Goal: Task Accomplishment & Management: Manage account settings

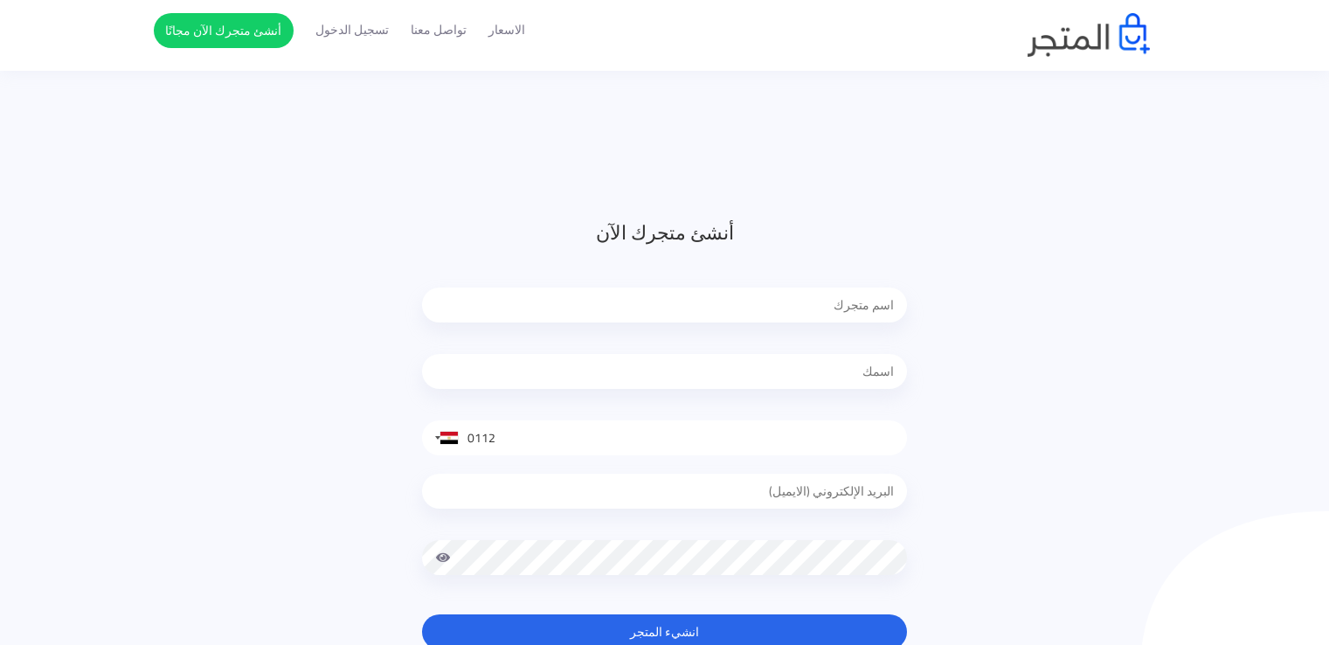
scroll to position [142, 0]
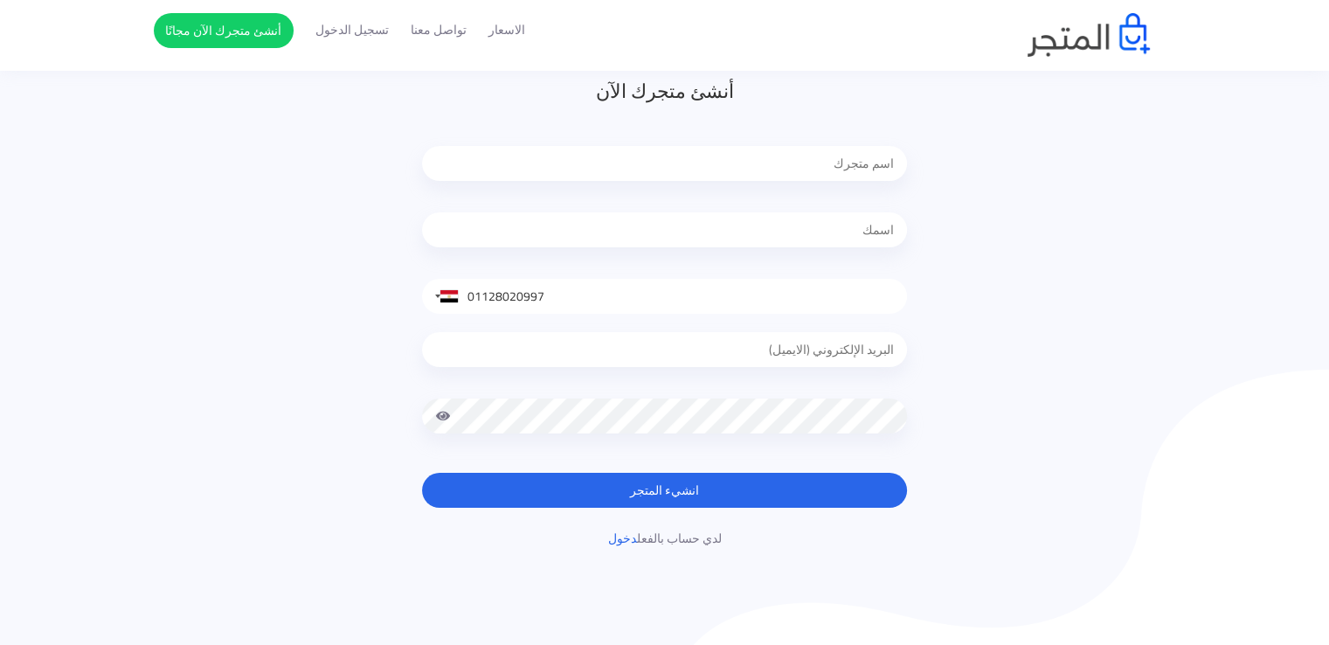
type input "01128020997"
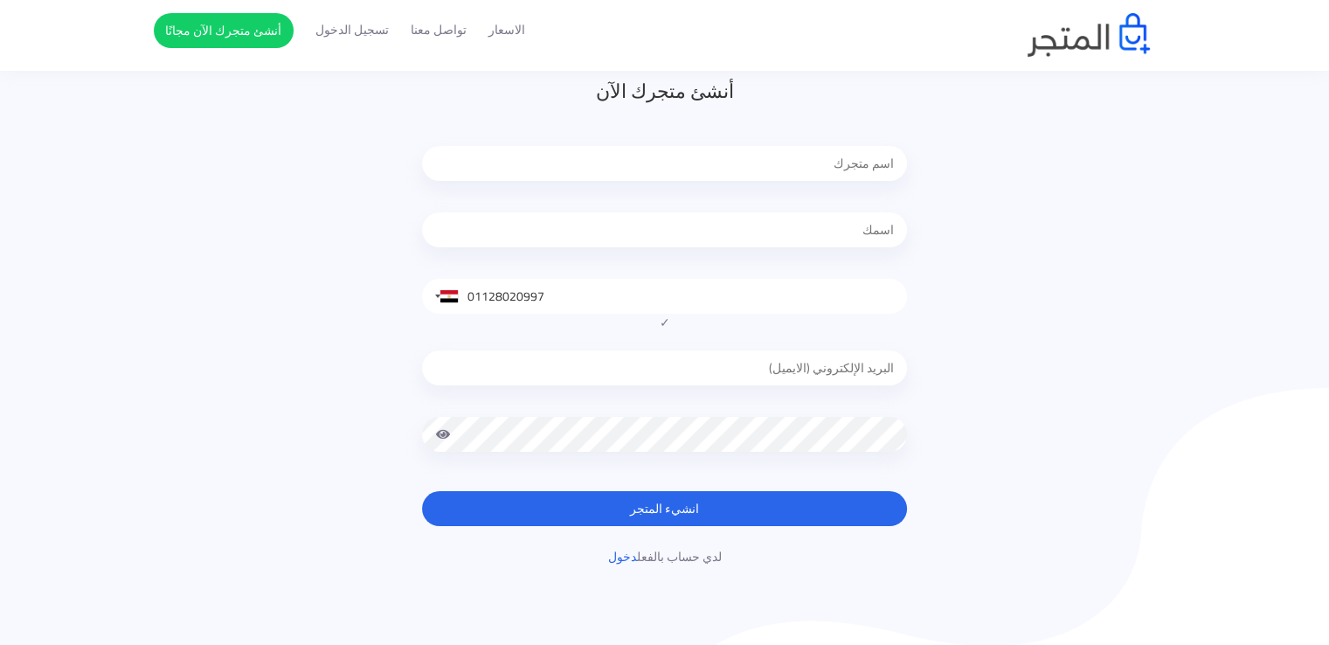
click at [808, 343] on div at bounding box center [664, 372] width 485 height 80
type input "ث"
type input "eslamzakizohdy@gmail.com"
click at [878, 158] on input "text" at bounding box center [664, 163] width 485 height 35
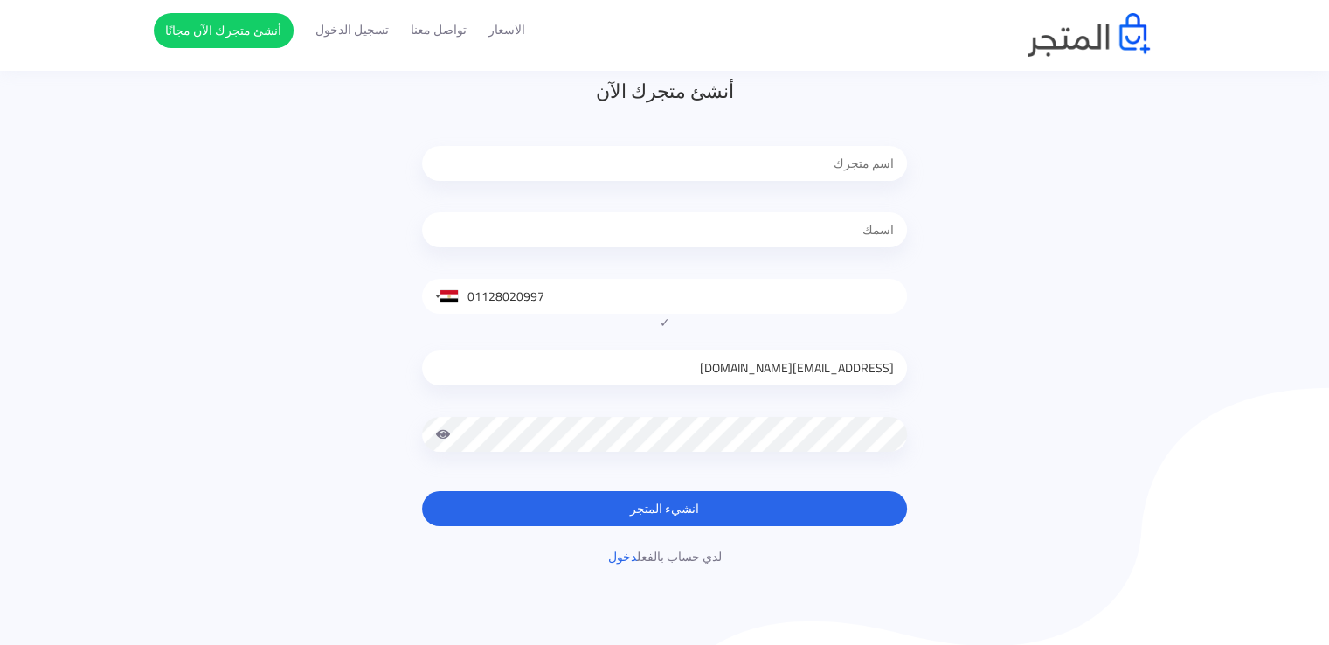
click at [857, 218] on input "text" at bounding box center [664, 229] width 485 height 35
type input "Eslam [DEMOGRAPHIC_DATA]"
click at [849, 169] on input "text" at bounding box center [664, 163] width 485 height 35
click at [726, 520] on button "انشيء المتجر" at bounding box center [664, 508] width 485 height 35
type input "ezakooo"
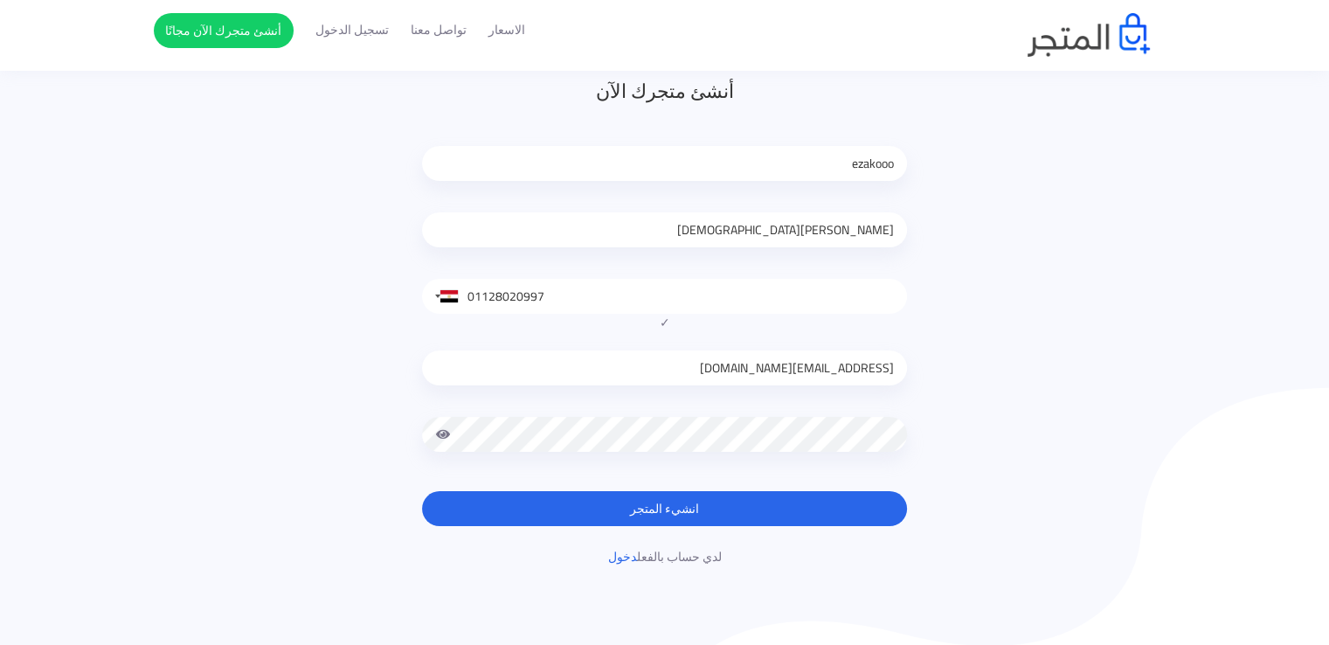
click at [676, 515] on button "انشيء المتجر" at bounding box center [664, 508] width 485 height 35
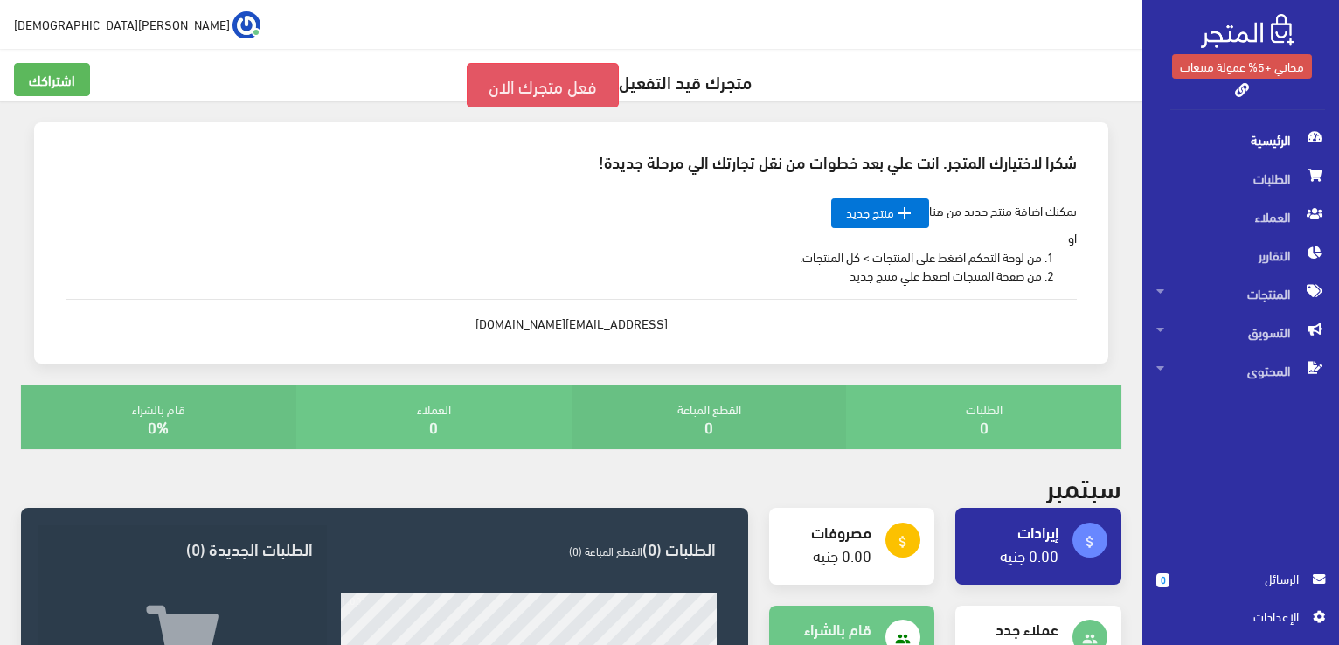
click at [549, 88] on link "فعل متجرك الان" at bounding box center [543, 85] width 152 height 45
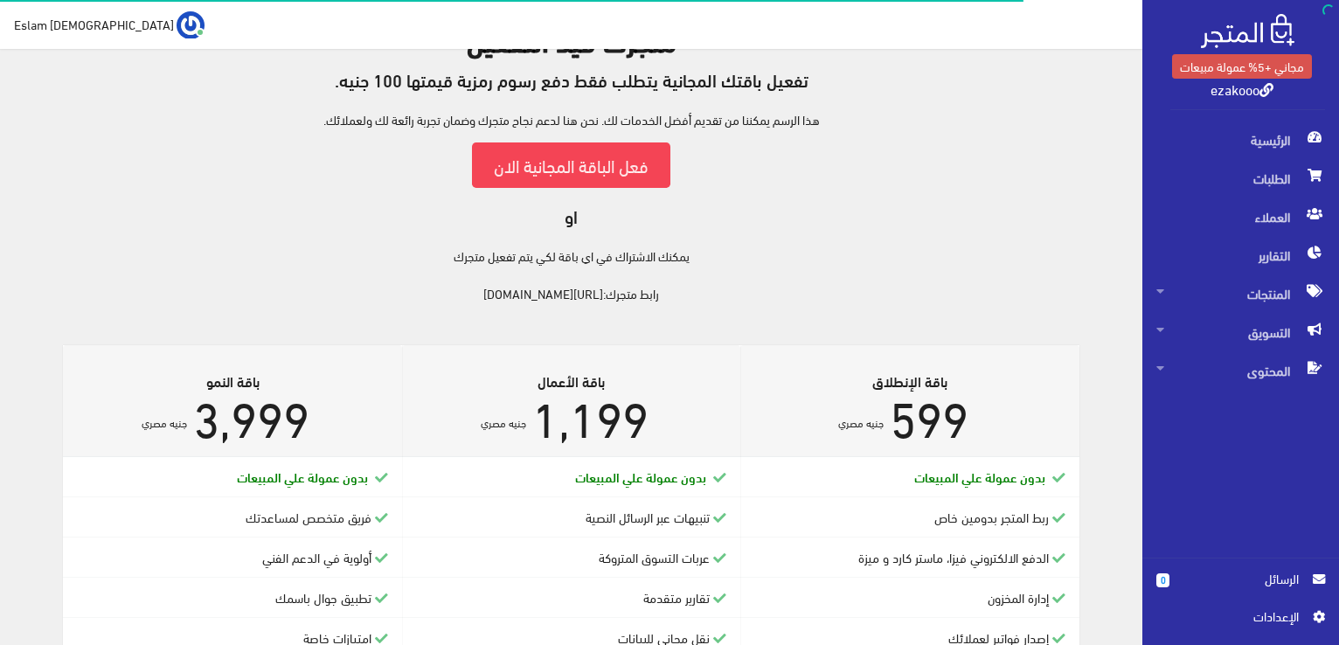
scroll to position [112, 0]
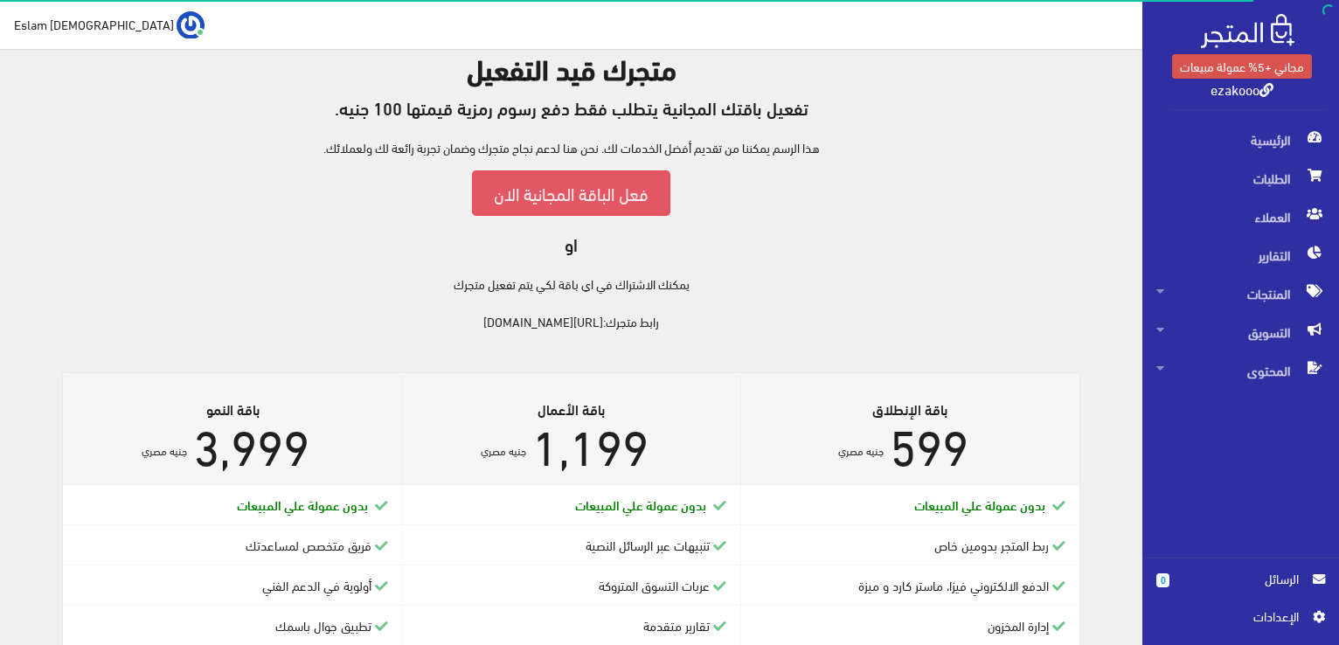
click at [600, 198] on link "فعل الباقة المجانية الان" at bounding box center [571, 192] width 198 height 45
drag, startPoint x: 625, startPoint y: 325, endPoint x: 458, endPoint y: 328, distance: 167.0
click at [458, 328] on div "متجرك قيد التفعيل تفعيل باقتك المجانية يتطلب فقط دفع رسوم رمزية قيمتها 100 جنيه…" at bounding box center [571, 191] width 1100 height 278
copy link "https://ezakooo.almatjar.store"
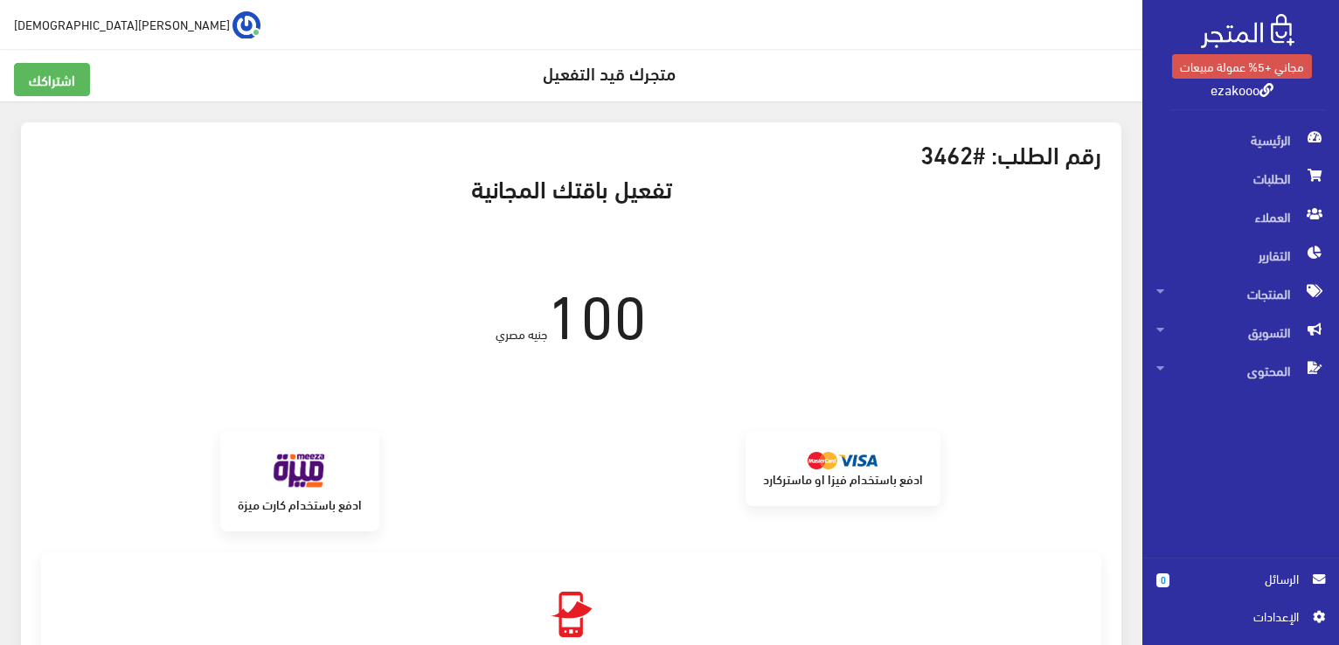
click at [1234, 88] on link "ezakooo" at bounding box center [1242, 88] width 63 height 25
click at [1288, 624] on span "اﻹعدادات" at bounding box center [1234, 616] width 128 height 19
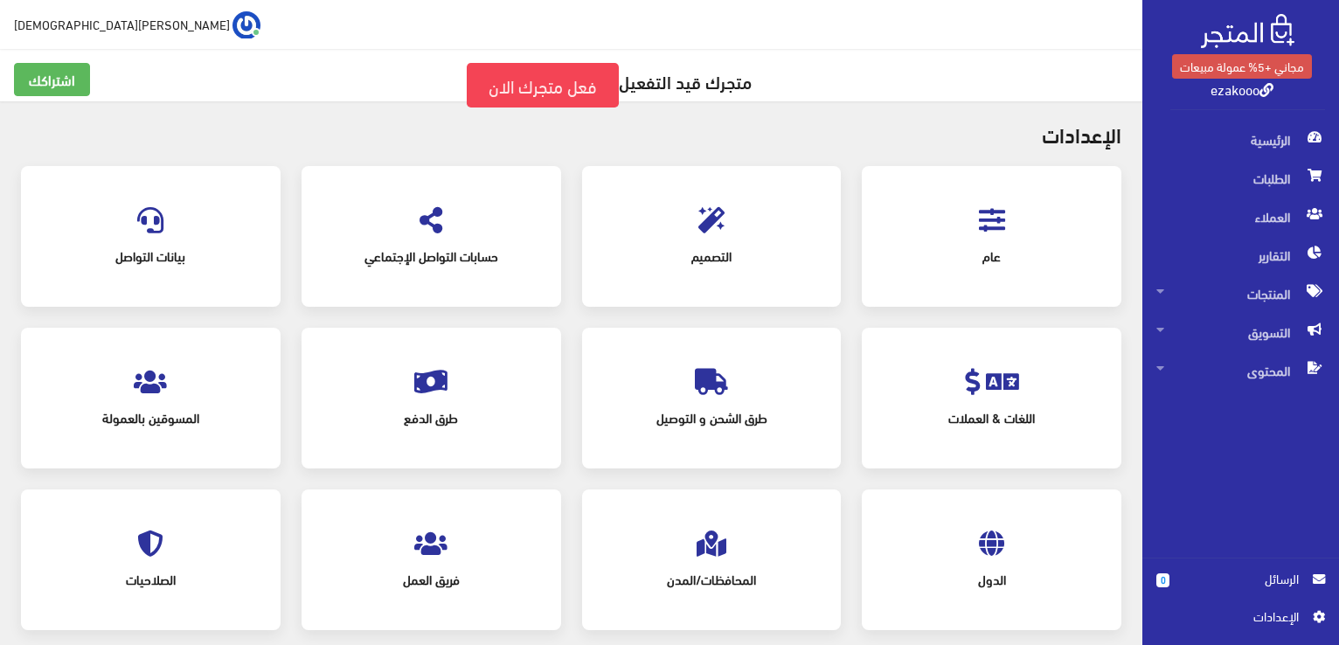
click at [997, 244] on span "عام" at bounding box center [992, 256] width 197 height 38
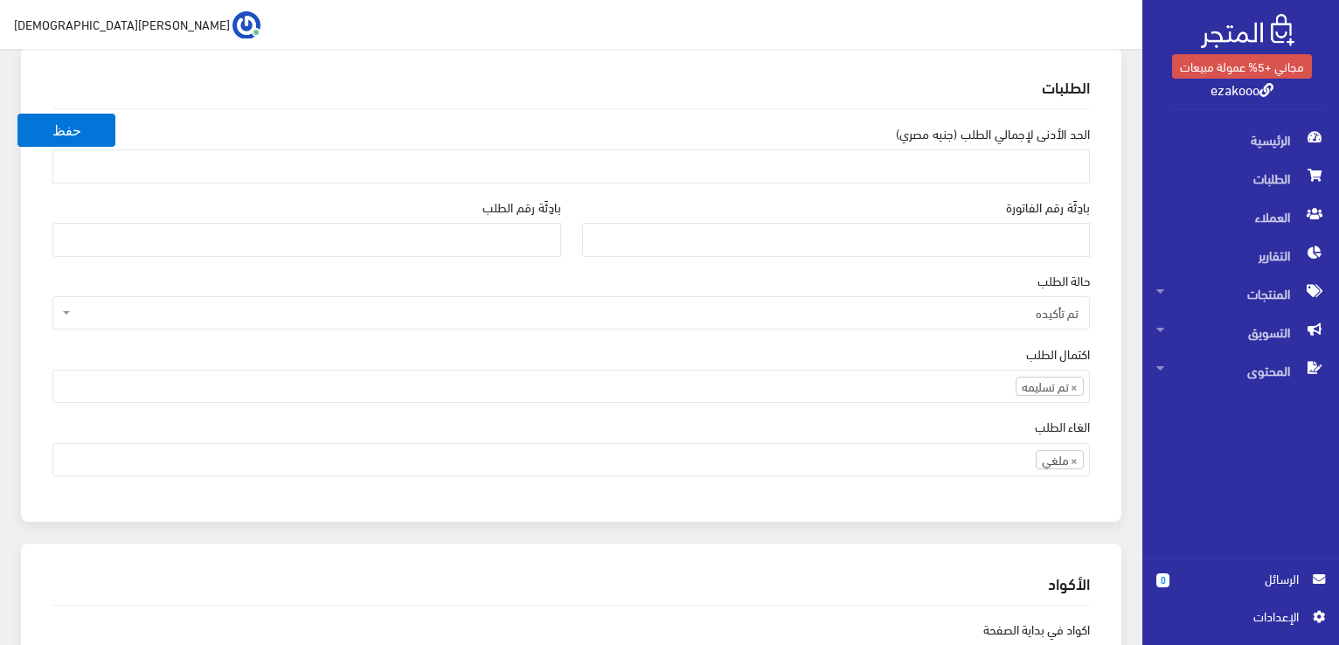
scroll to position [1429, 0]
click at [232, 28] on img at bounding box center [246, 25] width 28 height 28
click at [121, 55] on link "اشتراكي" at bounding box center [190, 60] width 138 height 24
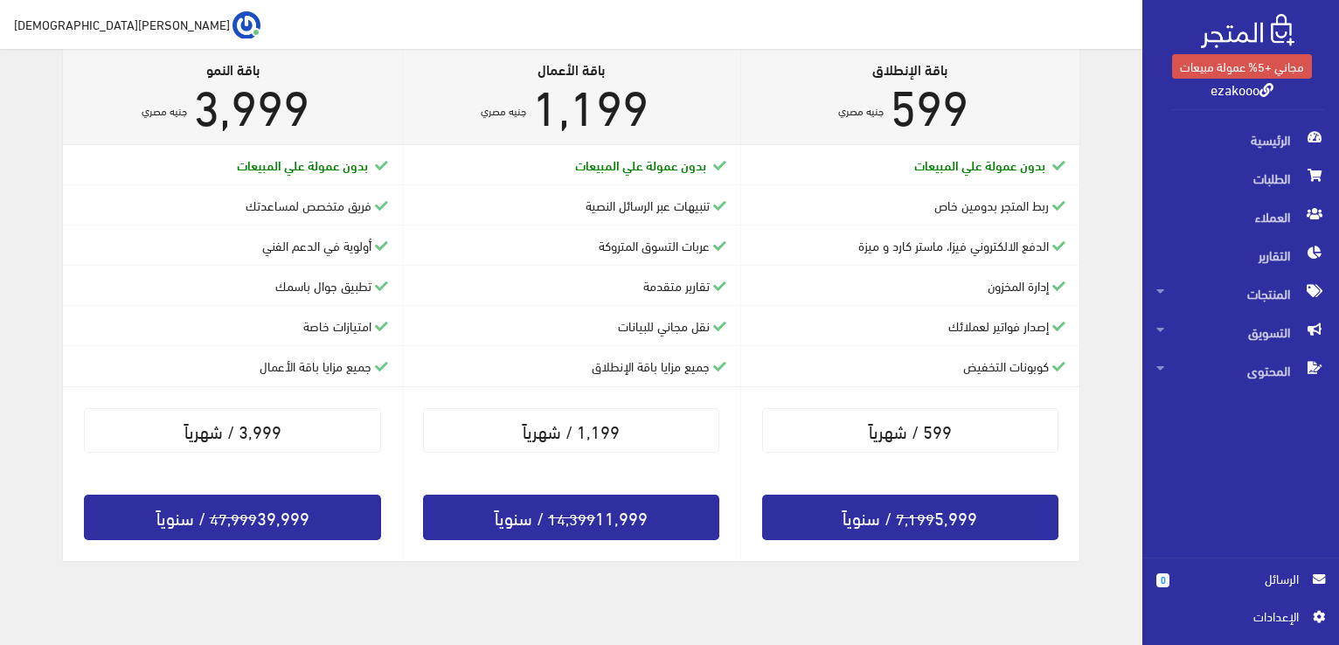
scroll to position [463, 0]
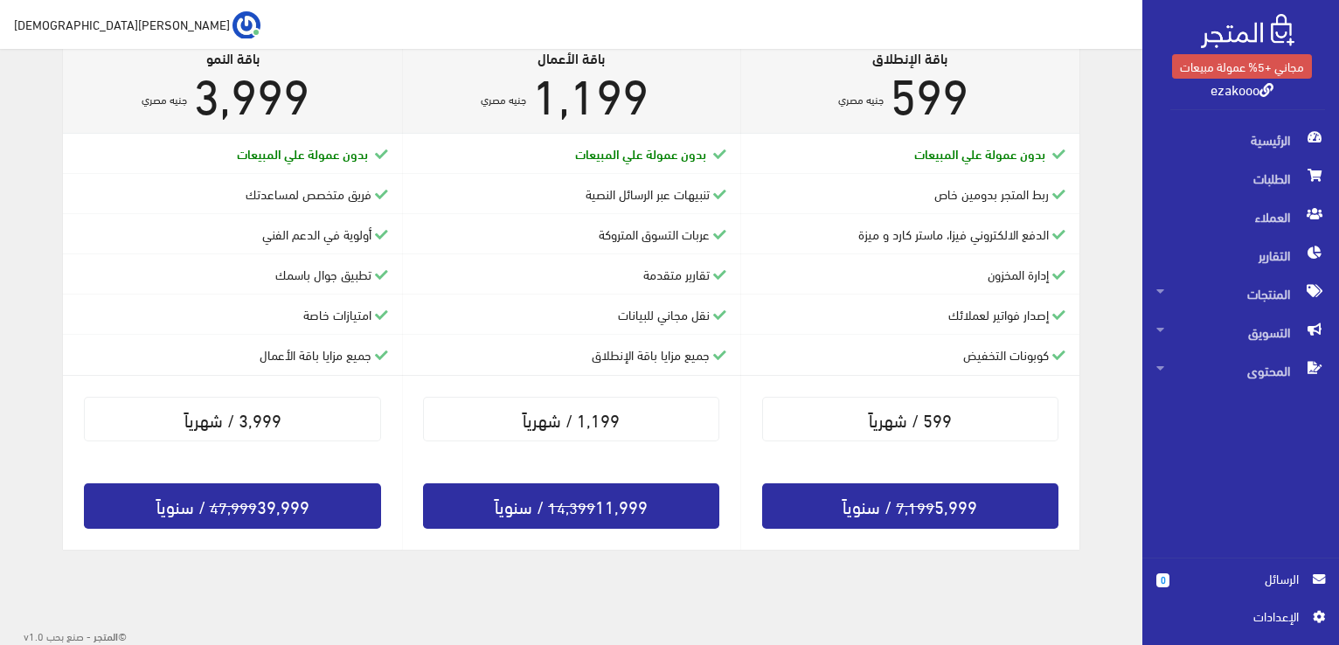
click at [1318, 621] on icon at bounding box center [1319, 617] width 12 height 12
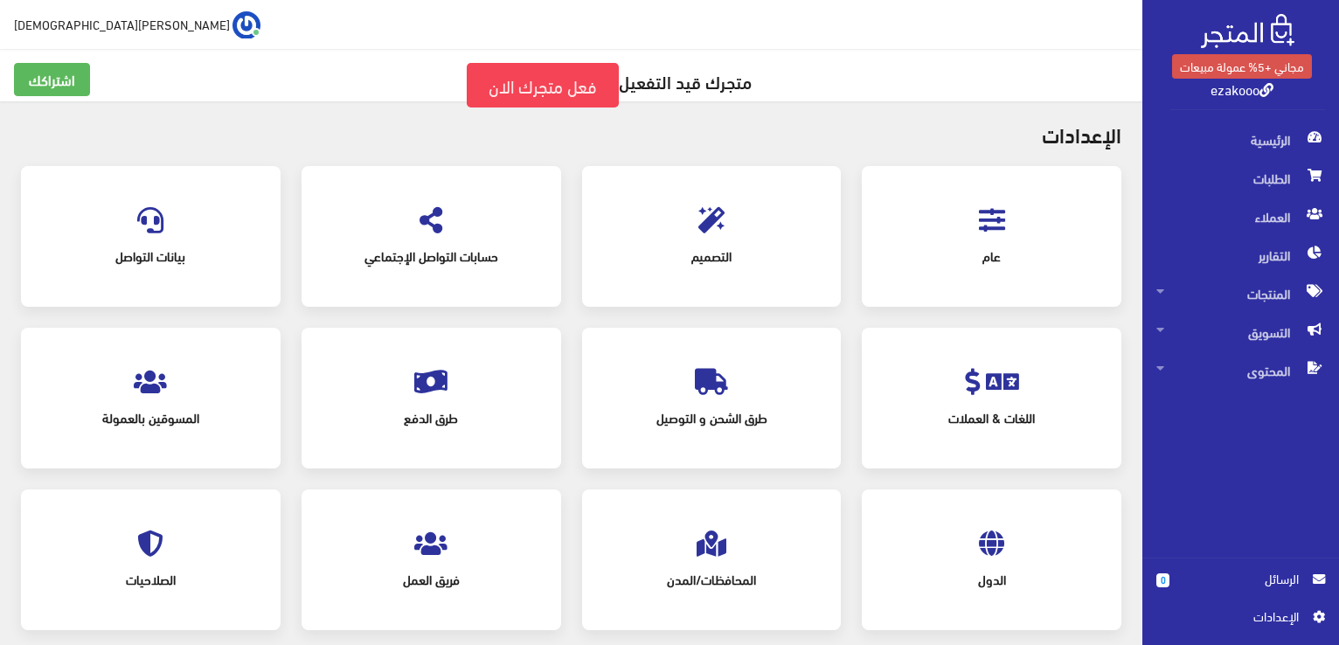
click at [430, 427] on span "طرق الدفع" at bounding box center [431, 418] width 197 height 38
click at [713, 431] on span "طرق الشحن و التوصيل" at bounding box center [712, 418] width 197 height 38
